Goal: Task Accomplishment & Management: Manage account settings

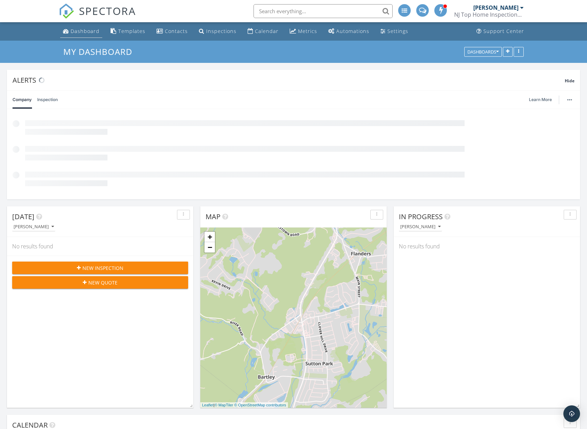
click at [83, 31] on div "Dashboard" at bounding box center [85, 31] width 29 height 7
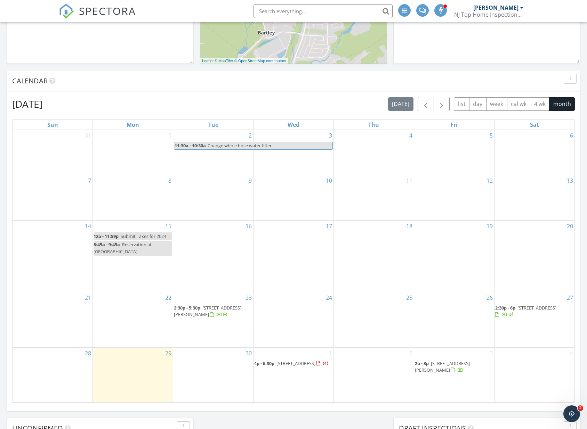
scroll to position [334, 0]
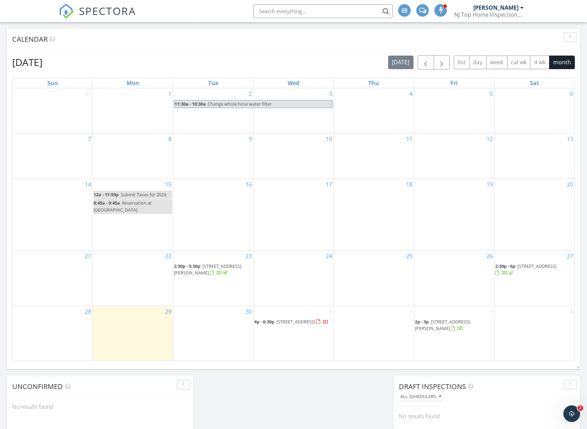
click at [524, 264] on span "[STREET_ADDRESS]" at bounding box center [536, 266] width 39 height 6
